Goal: Find contact information: Find contact information

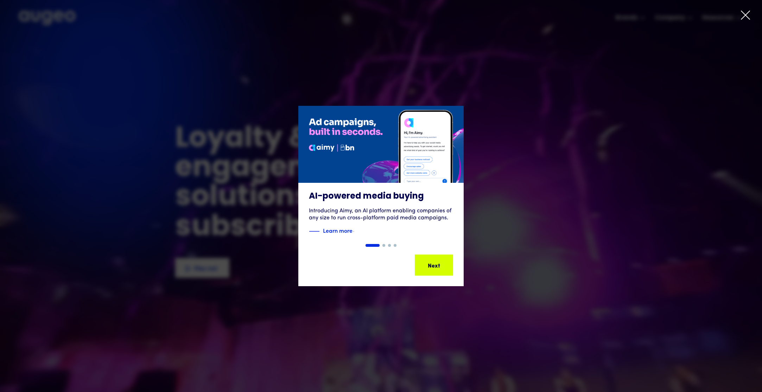
click at [384, 246] on div "Show slide 2 of 4" at bounding box center [384, 245] width 3 height 3
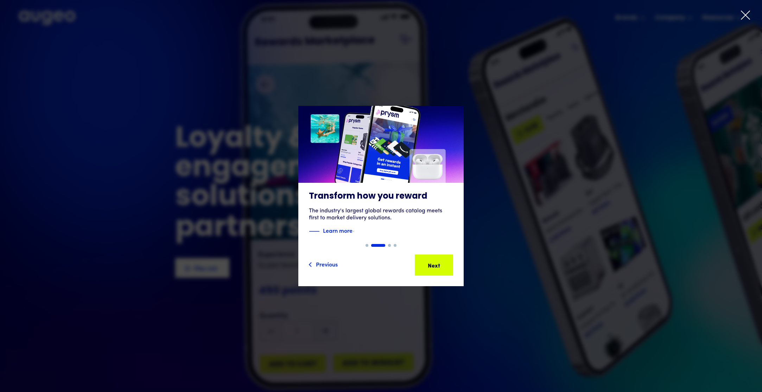
click at [389, 246] on div "Show slide 3 of 4" at bounding box center [389, 245] width 3 height 3
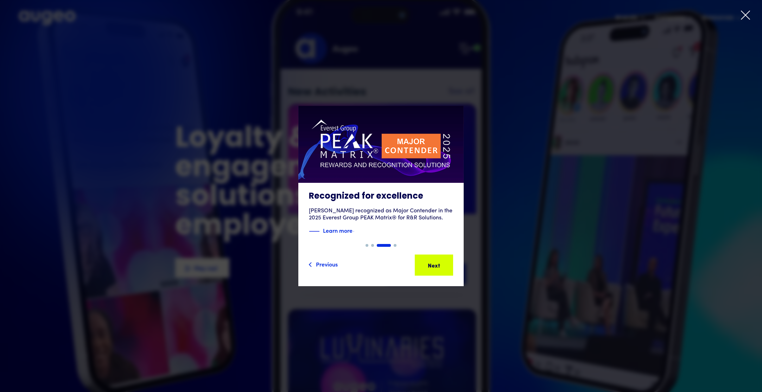
click at [395, 245] on div "Show slide 4 of 4" at bounding box center [395, 245] width 3 height 3
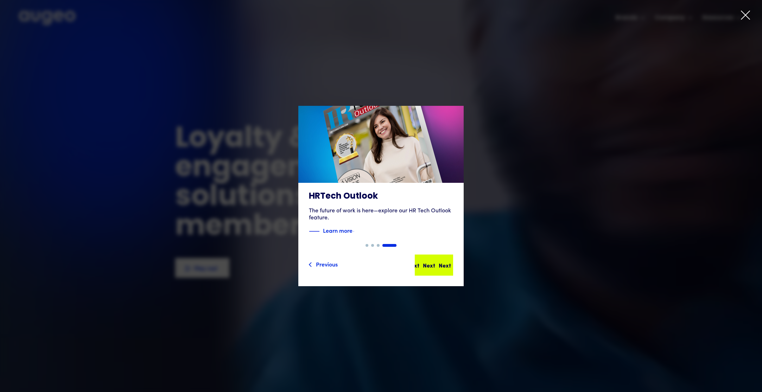
click at [428, 262] on div "Next Next Next Next" at bounding box center [436, 265] width 63 height 8
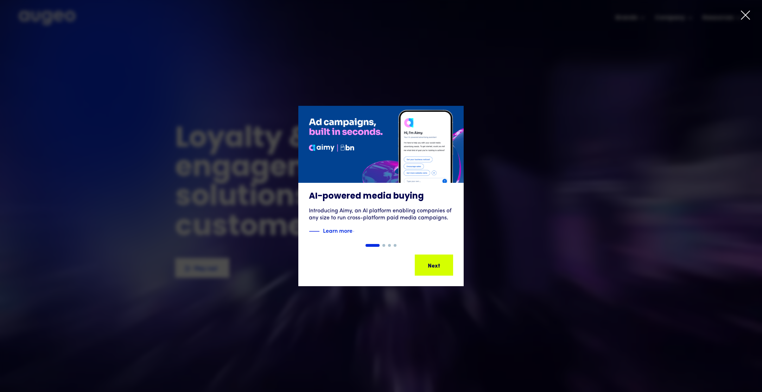
click at [488, 222] on div "1 of 4" at bounding box center [381, 196] width 762 height 181
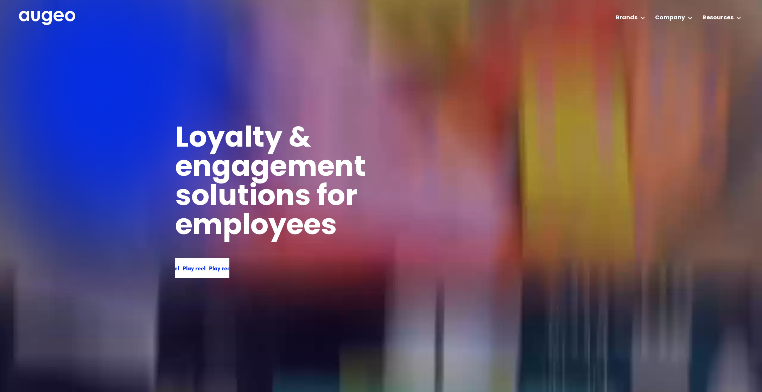
click at [211, 263] on div "Play reel Play reel Play reel Play reel" at bounding box center [202, 268] width 54 height 20
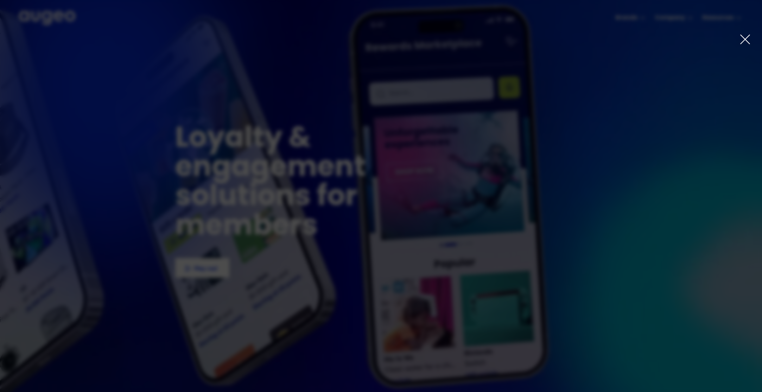
click at [740, 37] on icon at bounding box center [745, 39] width 11 height 11
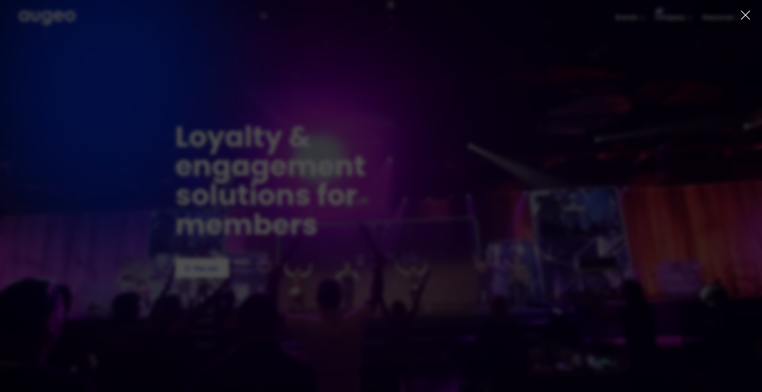
click at [664, 32] on div at bounding box center [381, 196] width 762 height 392
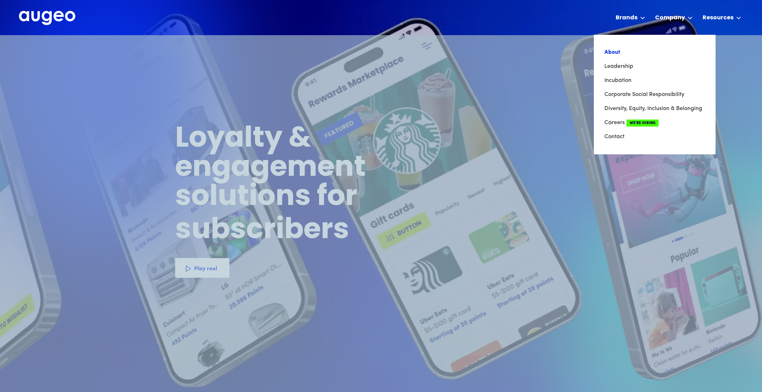
click at [644, 51] on link "About" at bounding box center [655, 52] width 101 height 14
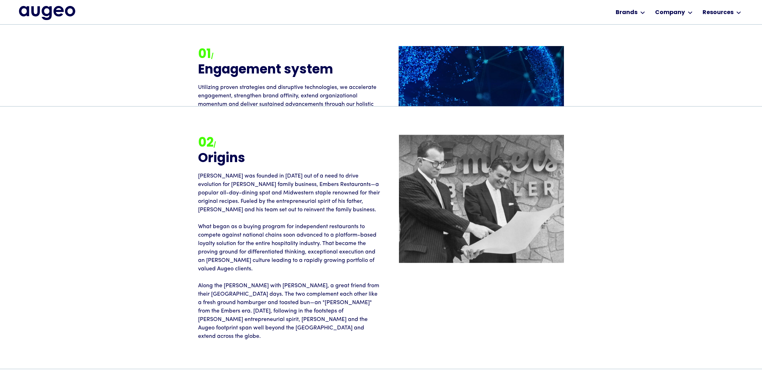
scroll to position [877, 0]
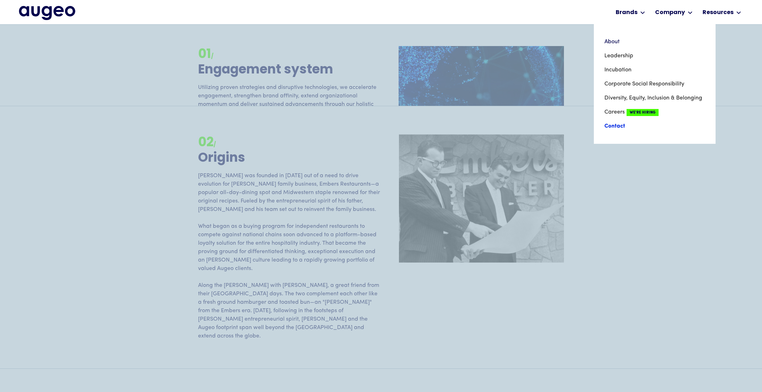
click at [618, 125] on link "Contact" at bounding box center [655, 126] width 101 height 14
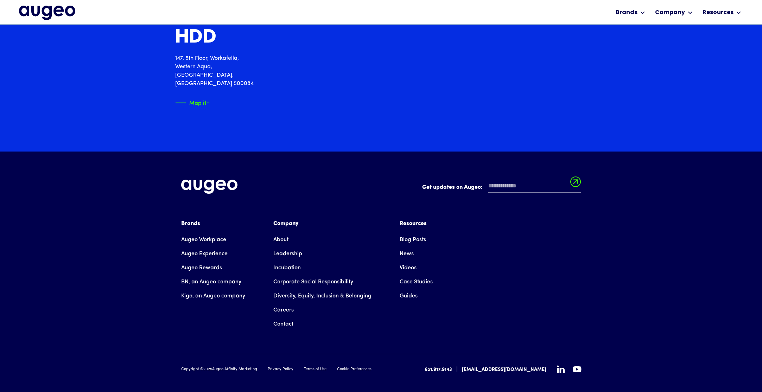
scroll to position [1237, 0]
